Goal: Book appointment/travel/reservation

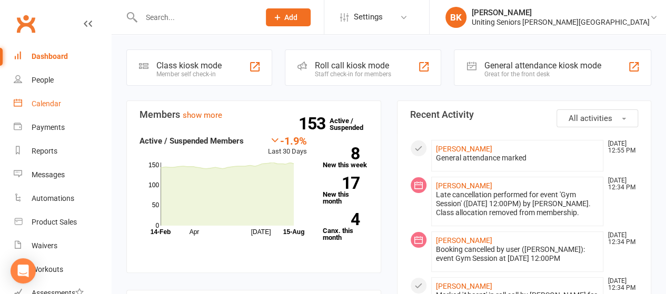
click at [52, 101] on div "Calendar" at bounding box center [46, 103] width 29 height 8
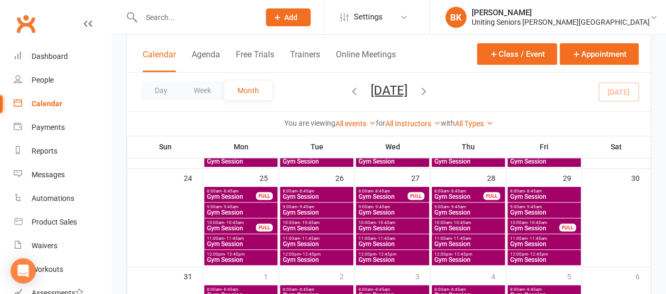
scroll to position [454, 0]
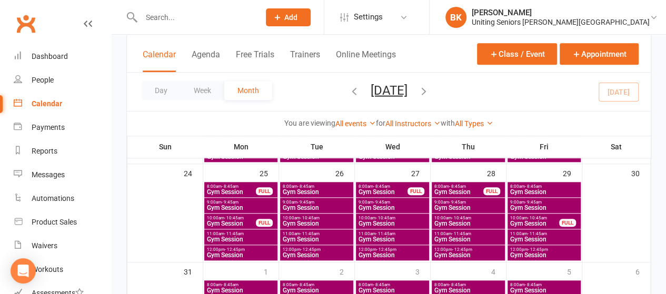
click at [308, 237] on span "Gym Session" at bounding box center [316, 239] width 69 height 6
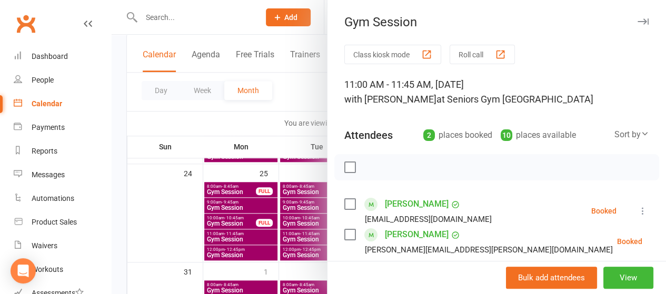
scroll to position [121, 0]
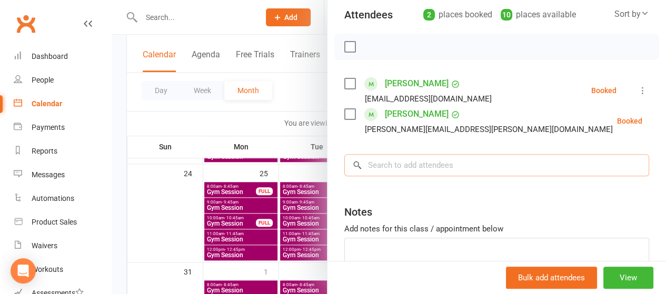
click at [421, 169] on input "search" at bounding box center [496, 165] width 305 height 22
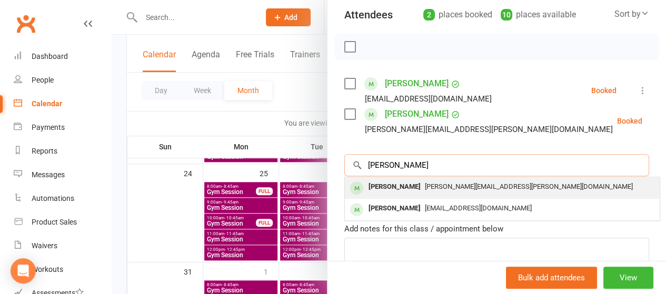
type input "[PERSON_NAME]"
click at [398, 186] on div "[PERSON_NAME]" at bounding box center [394, 186] width 61 height 15
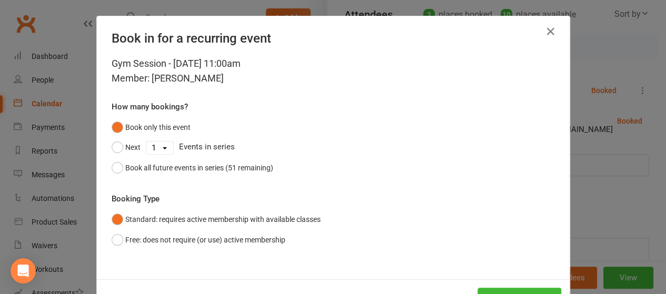
scroll to position [39, 0]
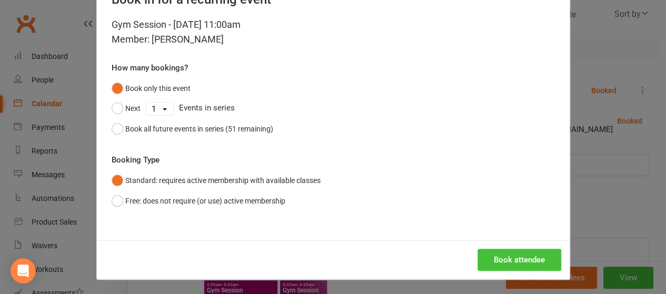
click at [501, 254] on button "Book attendee" at bounding box center [519, 260] width 84 height 22
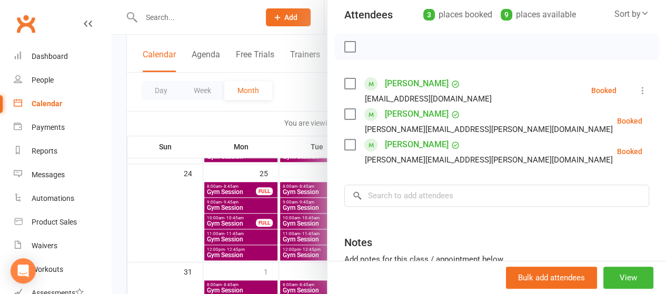
click at [298, 82] on div at bounding box center [389, 147] width 554 height 294
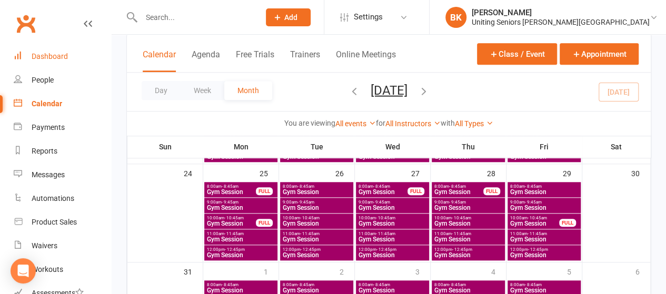
click at [54, 56] on div "Dashboard" at bounding box center [50, 56] width 36 height 8
